Goal: Information Seeking & Learning: Find specific fact

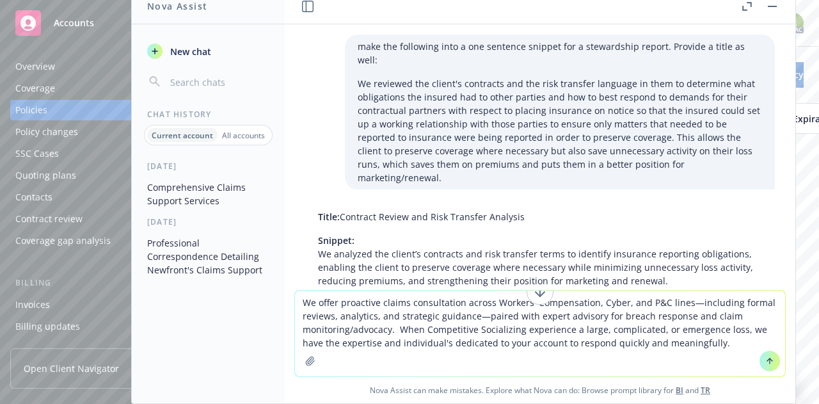
scroll to position [521, 0]
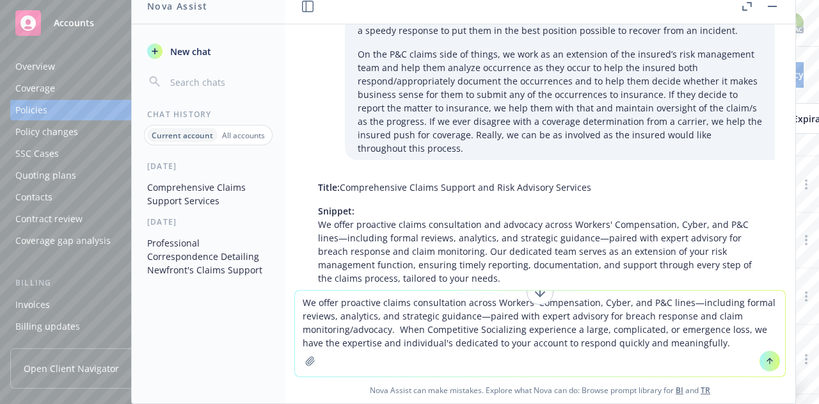
drag, startPoint x: 714, startPoint y: 350, endPoint x: 253, endPoint y: 277, distance: 466.4
drag, startPoint x: 253, startPoint y: 277, endPoint x: 691, endPoint y: 338, distance: 441.8
click at [691, 338] on textarea "We offer proactive claims consultation across Workers' Compensation, Cyber, and…" at bounding box center [540, 333] width 490 height 86
drag, startPoint x: 690, startPoint y: 344, endPoint x: 179, endPoint y: 284, distance: 514.7
click at [284, 284] on div "Nova Assist New chat Chat History Current account All accounts [DATE] Comprehen…" at bounding box center [540, 196] width 512 height 416
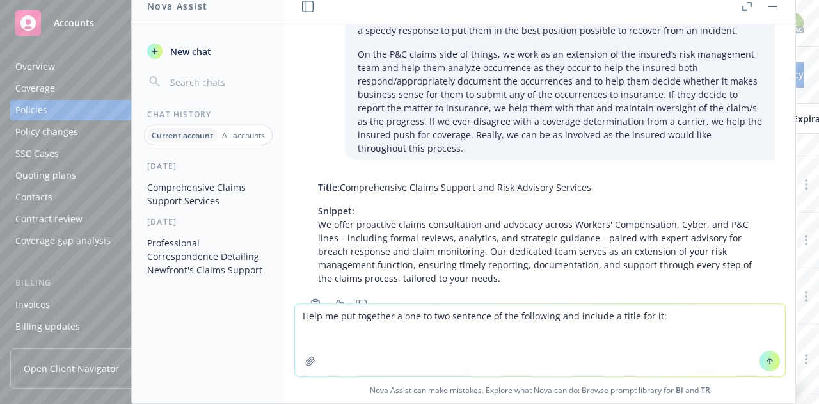
paste textarea "looking for us to pass along the expense to the GC/Sub that the landlord incurr…"
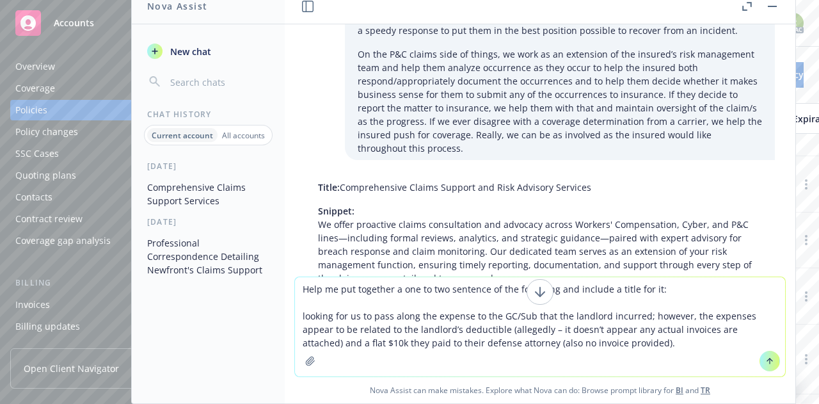
click at [298, 312] on textarea "Help me put together a one to two sentence of the following and include a title…" at bounding box center [540, 326] width 490 height 99
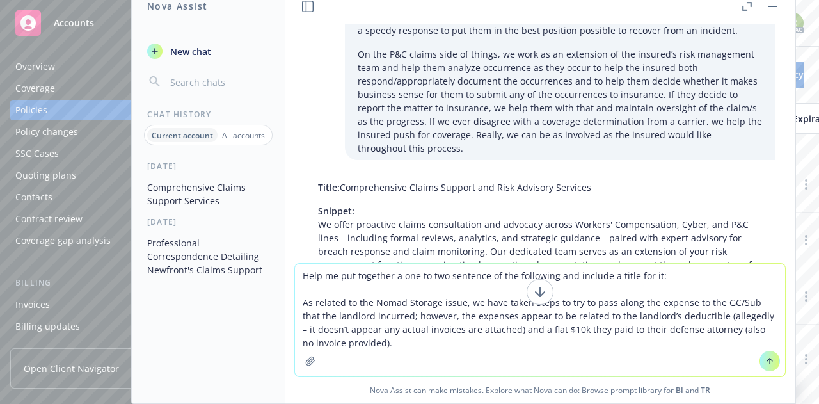
click at [681, 302] on textarea "Help me put together a one to two sentence of the following and include a title…" at bounding box center [540, 320] width 490 height 113
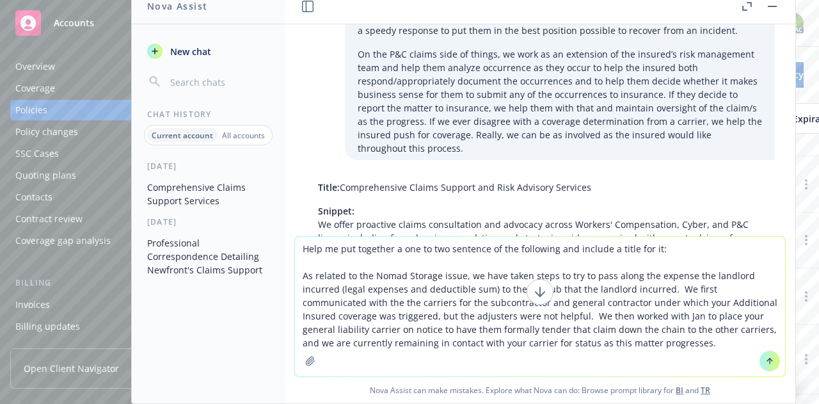
type textarea "Help me put together a one to two sentence of the following and include a title…"
click at [769, 364] on button at bounding box center [769, 361] width 20 height 20
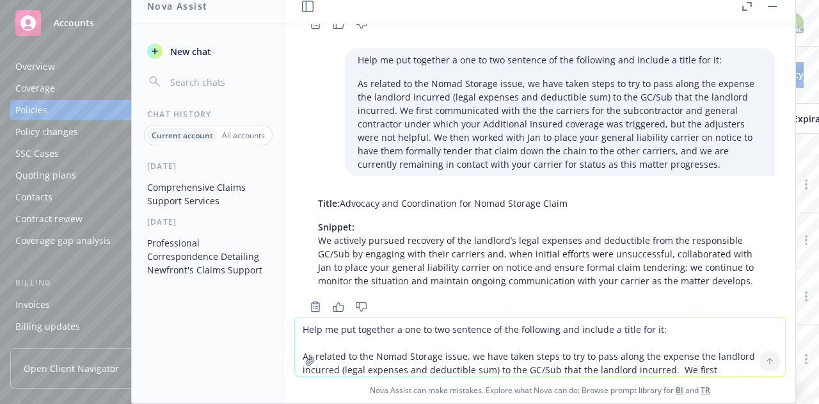
scroll to position [804, 0]
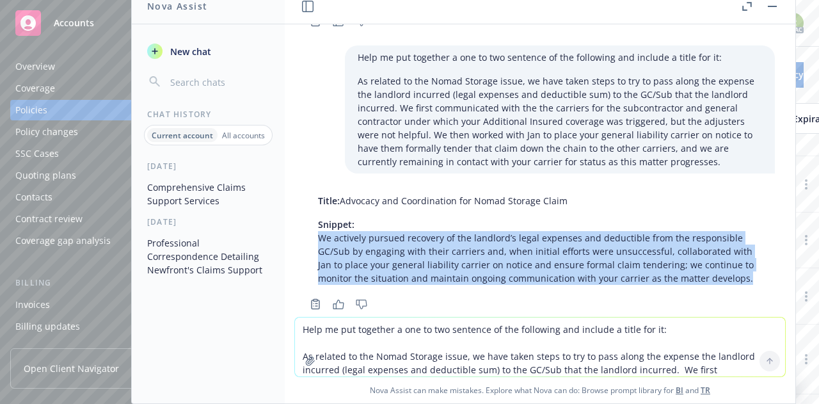
drag, startPoint x: 742, startPoint y: 251, endPoint x: 304, endPoint y: 213, distance: 439.9
click at [304, 213] on div "Title: Advocacy and Coordination for Nomad Storage Claim Snippet: We actively p…" at bounding box center [540, 251] width 490 height 124
copy p "We actively pursued recovery of the landlord’s legal expenses and deductible fr…"
click at [772, 10] on button "button" at bounding box center [772, 6] width 15 height 15
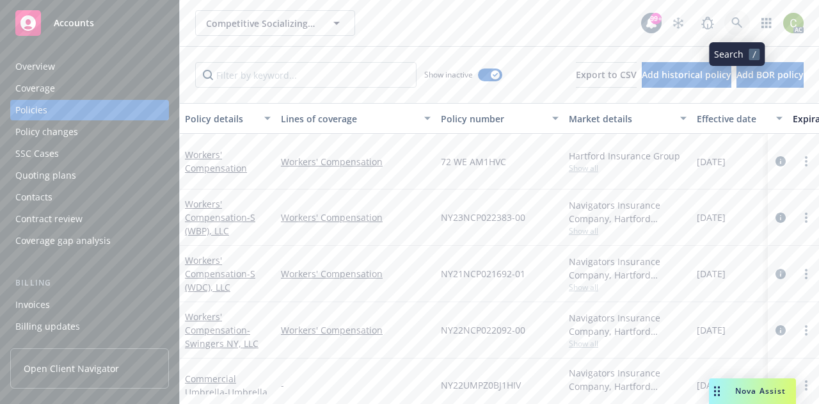
click at [734, 22] on icon at bounding box center [737, 23] width 12 height 12
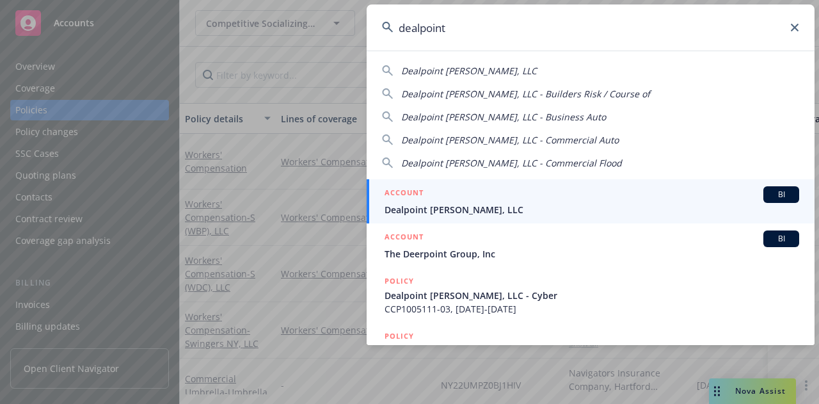
type input "dealpoint"
click at [599, 205] on span "Dealpoint [PERSON_NAME], LLC" at bounding box center [592, 209] width 415 height 13
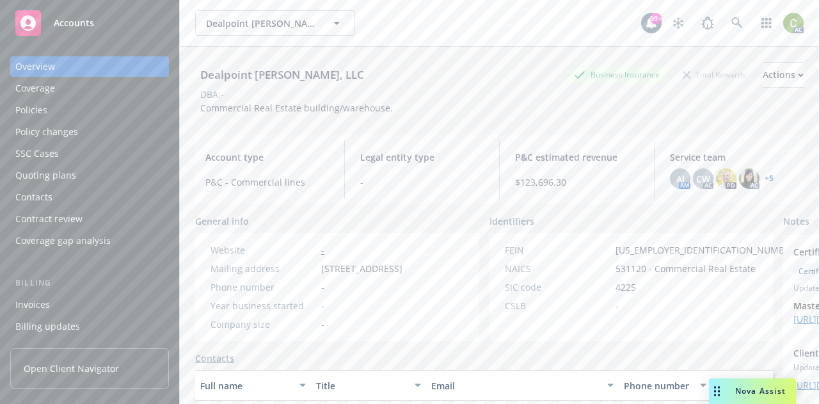
click at [73, 106] on div "Policies" at bounding box center [89, 110] width 148 height 20
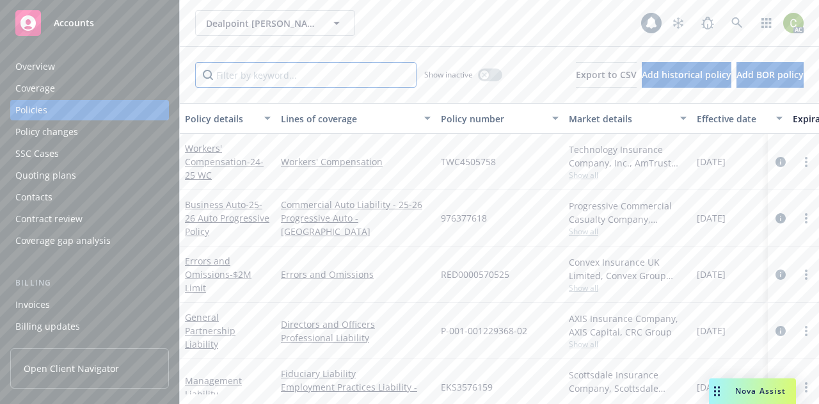
click at [336, 80] on input "Filter by keyword..." at bounding box center [305, 75] width 221 height 26
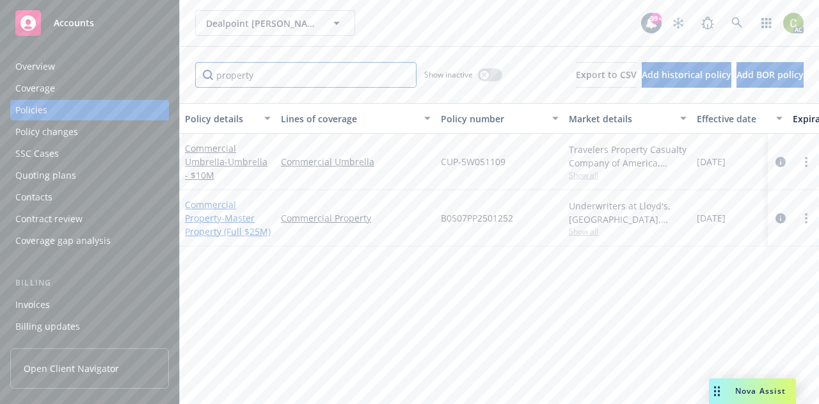
type input "property"
click at [216, 232] on span "- Master Property (Full $25M)" at bounding box center [228, 225] width 86 height 26
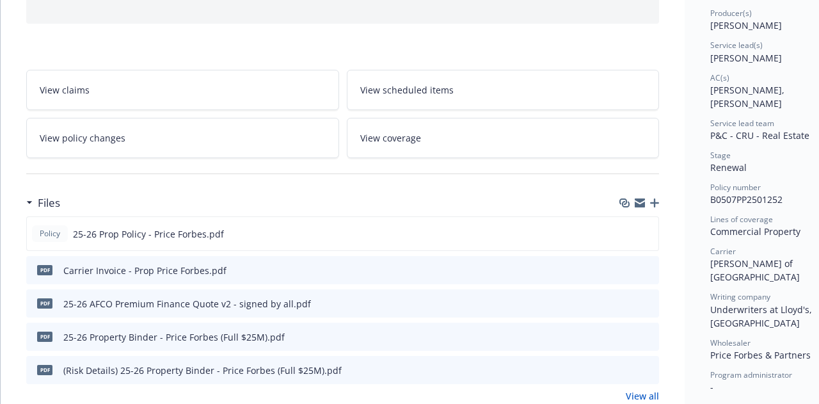
scroll to position [214, 0]
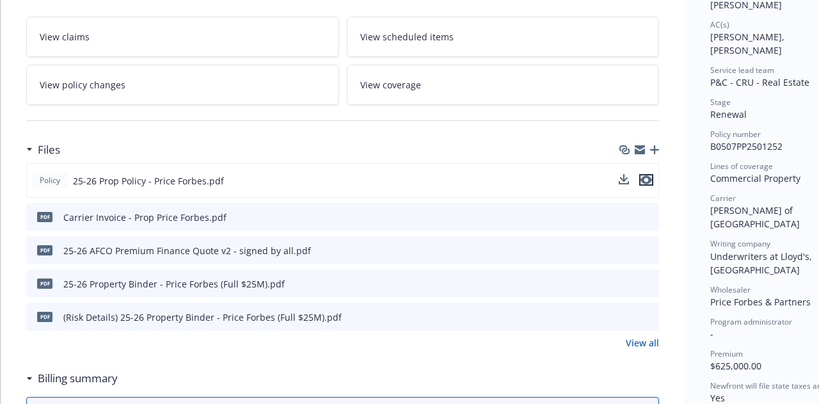
click at [644, 179] on icon "preview file" at bounding box center [646, 179] width 12 height 9
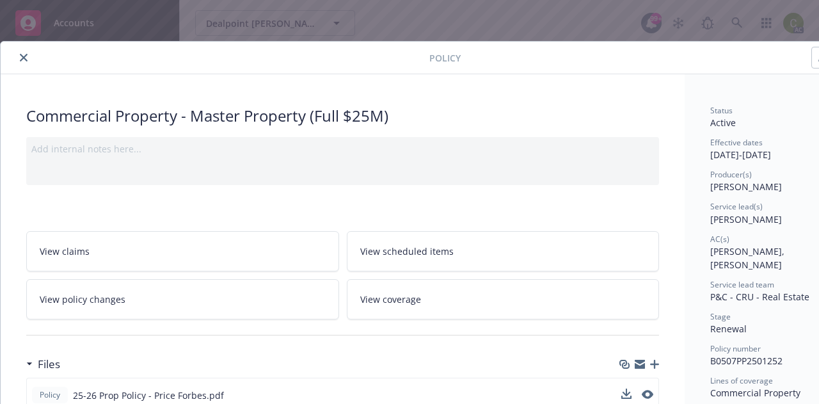
click at [21, 54] on icon "close" at bounding box center [24, 58] width 8 height 8
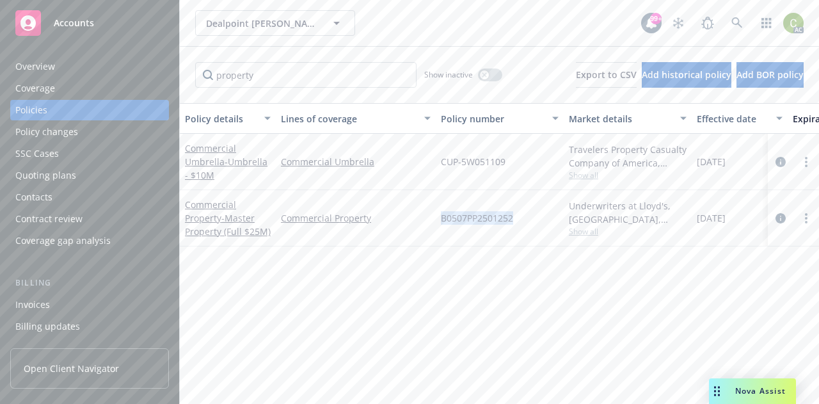
drag, startPoint x: 514, startPoint y: 219, endPoint x: 436, endPoint y: 222, distance: 78.1
click at [436, 222] on div "B0507PP2501252" at bounding box center [500, 218] width 128 height 56
copy span "B0507PP2501252"
click at [484, 283] on div "Policy details Lines of coverage Policy number Market details Effective date Ex…" at bounding box center [499, 248] width 639 height 291
